Goal: Task Accomplishment & Management: Use online tool/utility

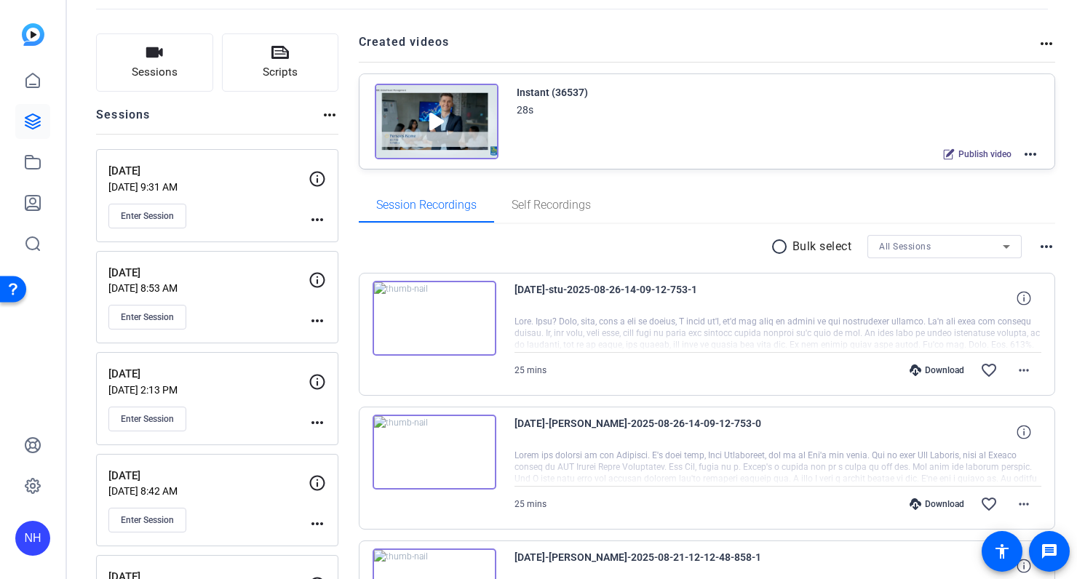
scroll to position [76, 0]
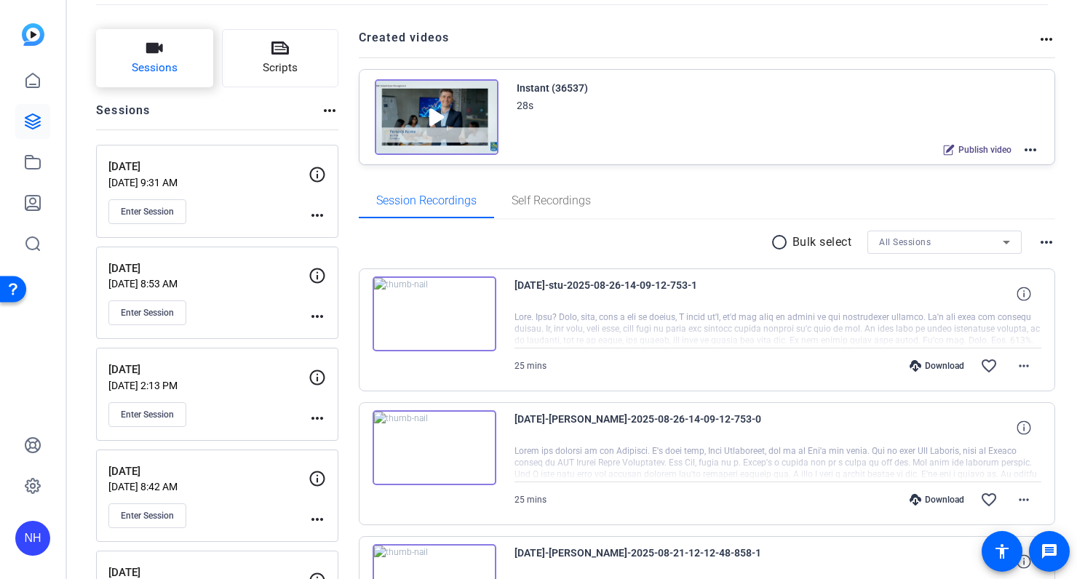
click at [156, 60] on span "Sessions" at bounding box center [155, 68] width 46 height 17
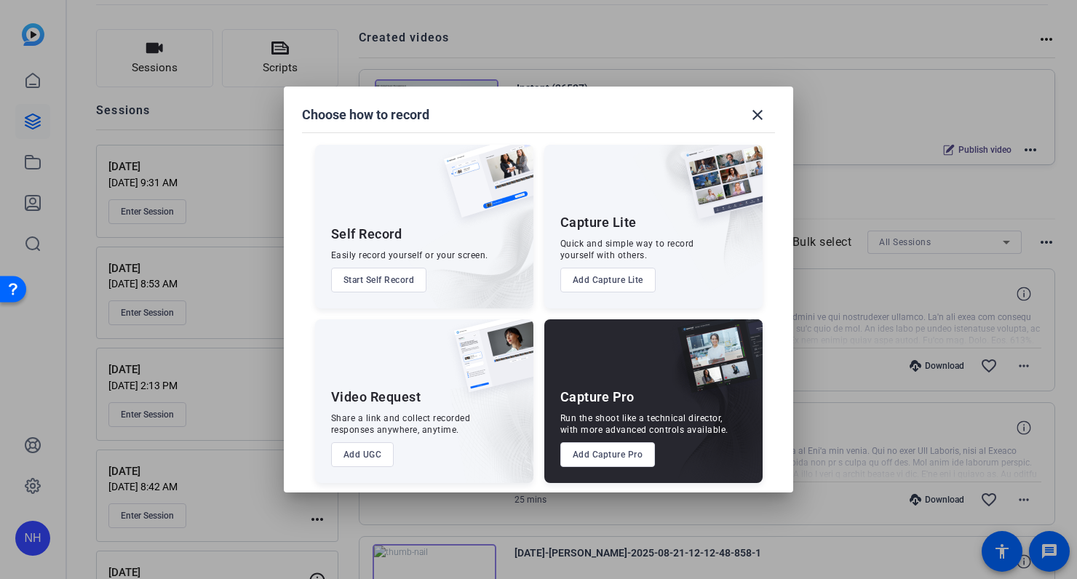
click at [624, 457] on button "Add Capture Pro" at bounding box center [607, 455] width 95 height 25
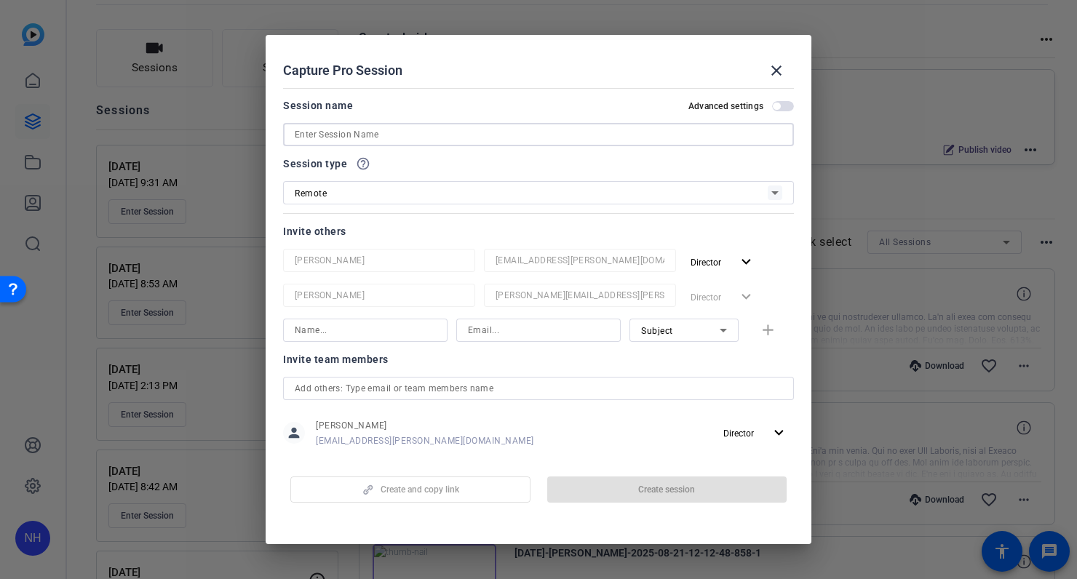
click at [467, 135] on input at bounding box center [539, 134] width 488 height 17
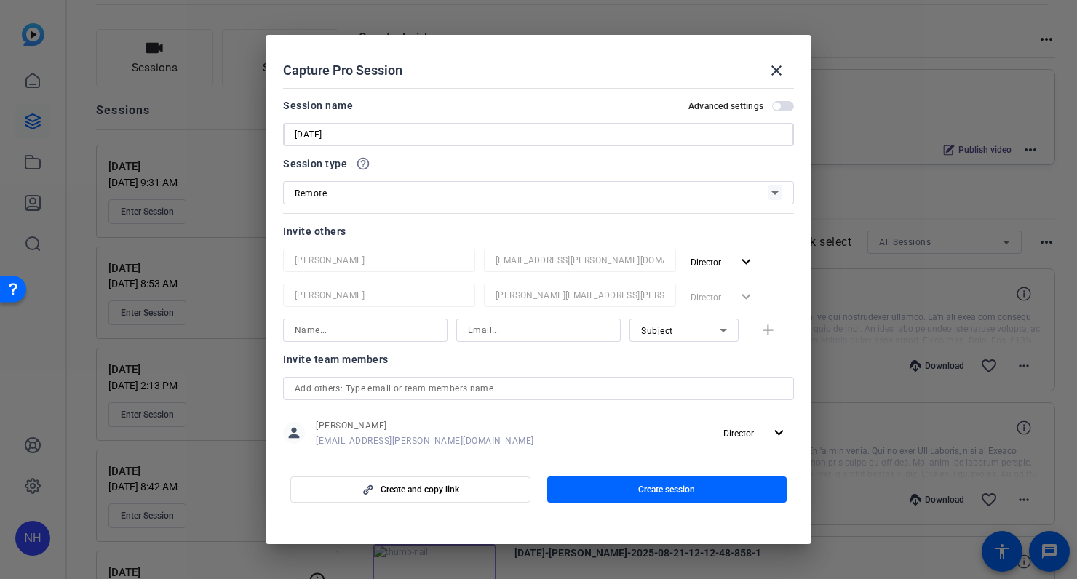
type input "[DATE]"
click at [678, 478] on span "button" at bounding box center [667, 489] width 240 height 35
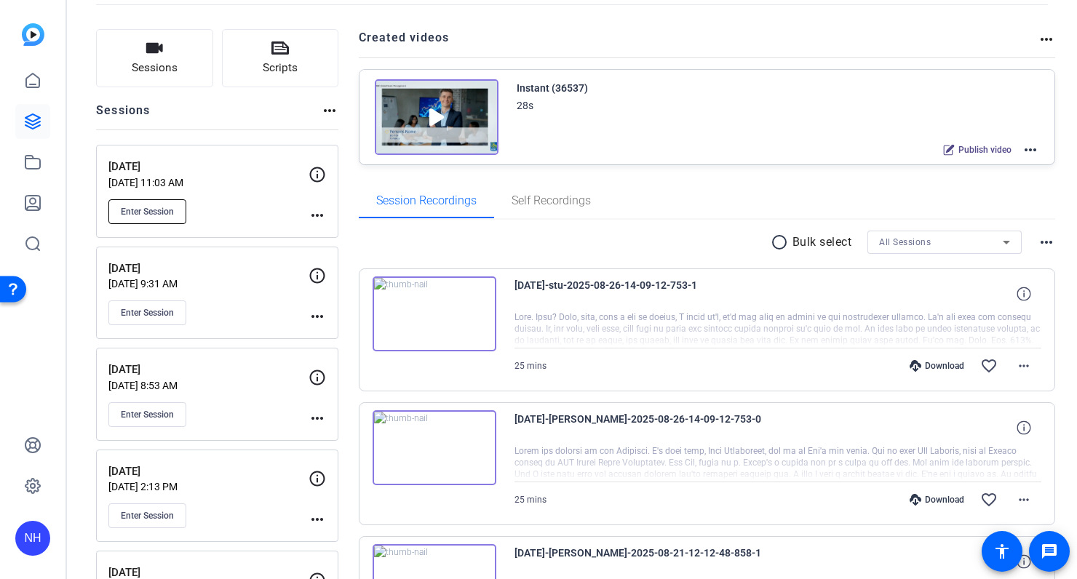
click at [164, 207] on span "Enter Session" at bounding box center [147, 212] width 53 height 12
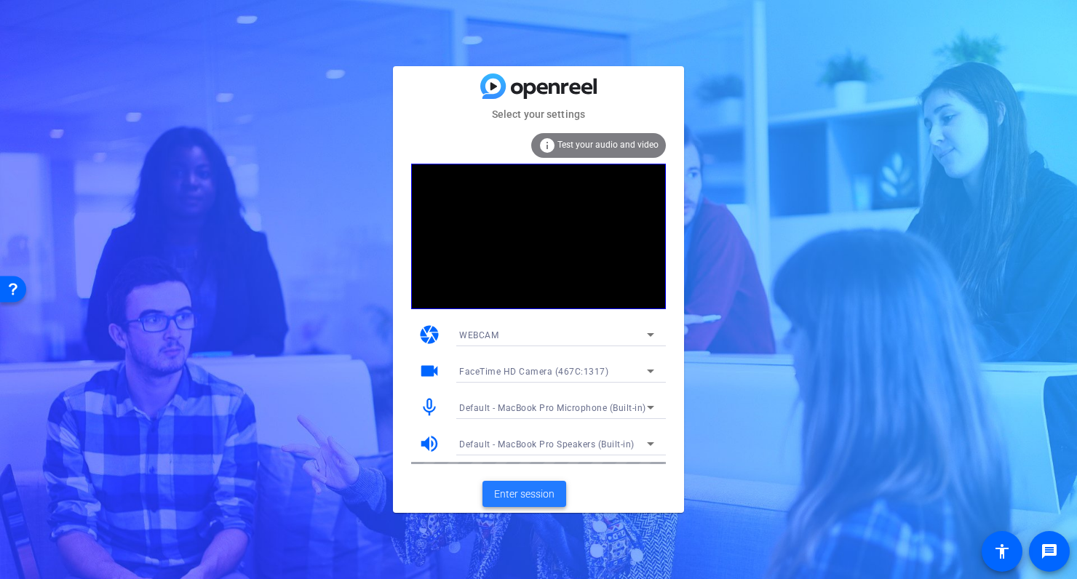
click at [525, 490] on span "Enter session" at bounding box center [524, 494] width 60 height 15
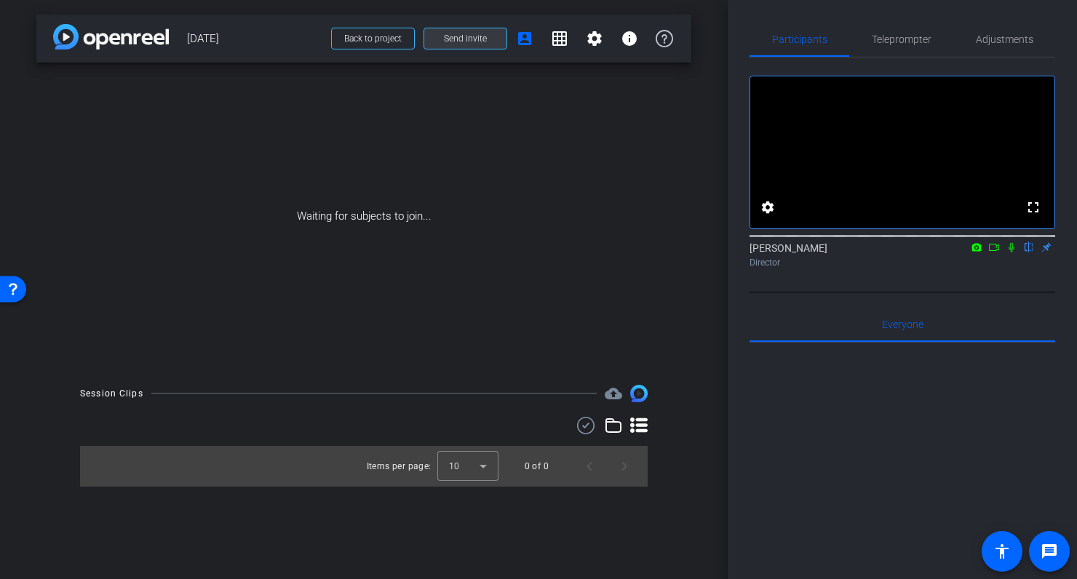
click at [480, 31] on span at bounding box center [465, 38] width 82 height 35
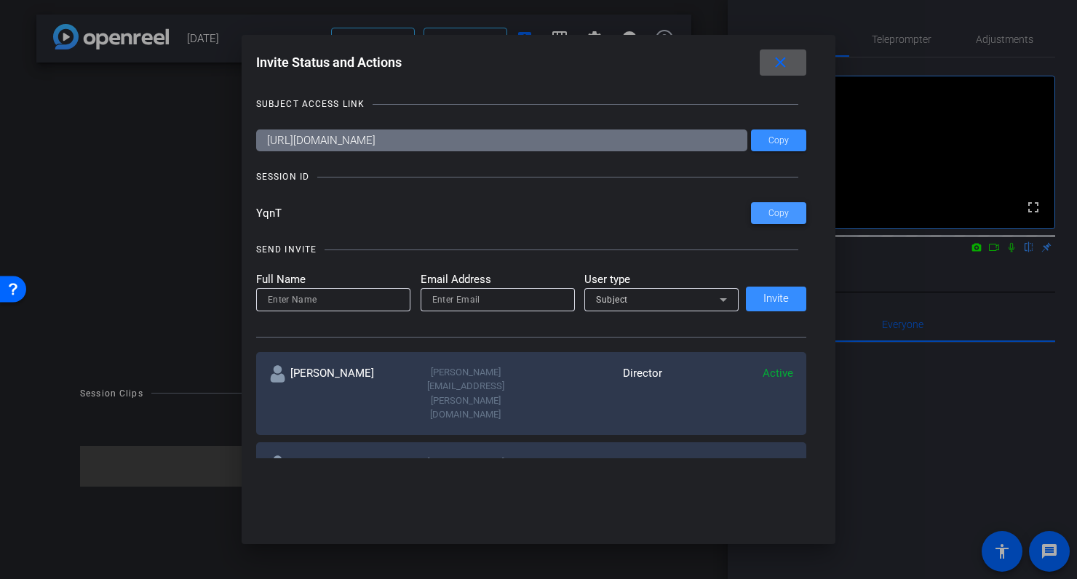
click at [782, 210] on span "Copy" at bounding box center [779, 213] width 20 height 11
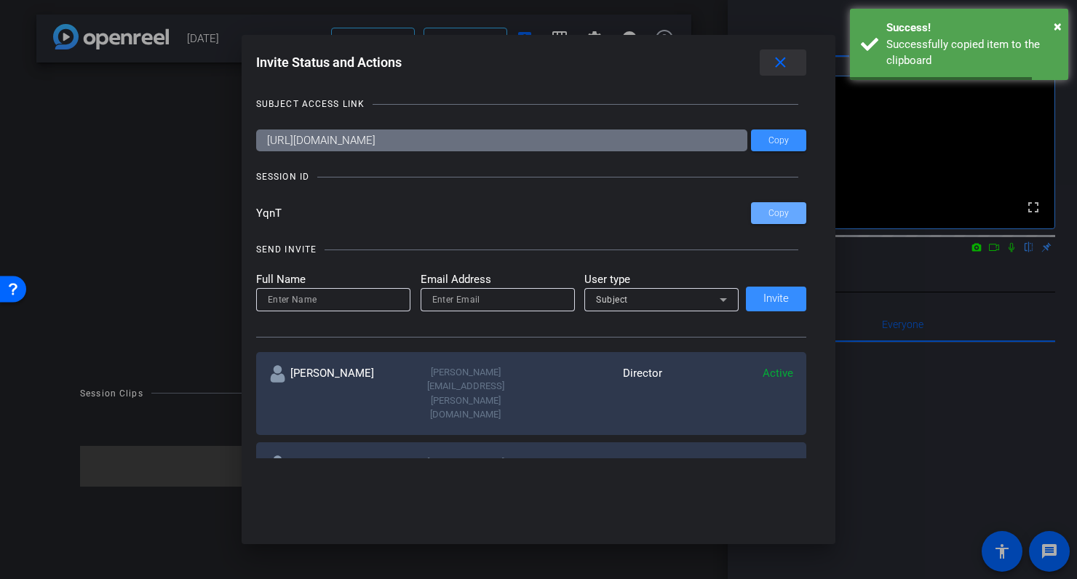
click at [781, 62] on mat-icon "close" at bounding box center [780, 63] width 18 height 18
